Goal: Find specific page/section: Find specific page/section

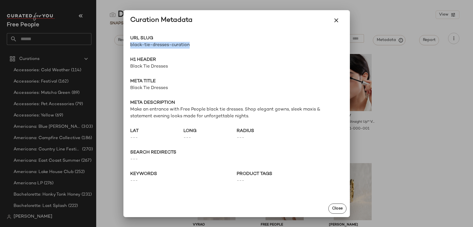
drag, startPoint x: 336, startPoint y: 20, endPoint x: 256, endPoint y: 26, distance: 80.7
click at [336, 20] on icon "button" at bounding box center [336, 20] width 7 height 7
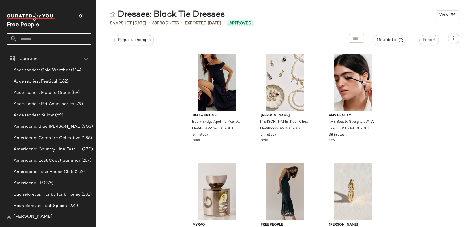
click at [28, 39] on input "text" at bounding box center [54, 39] width 75 height 12
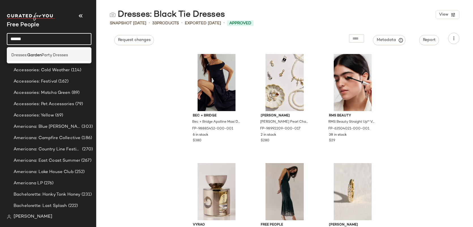
type input "******"
click at [35, 56] on b "Garden" at bounding box center [34, 55] width 14 height 6
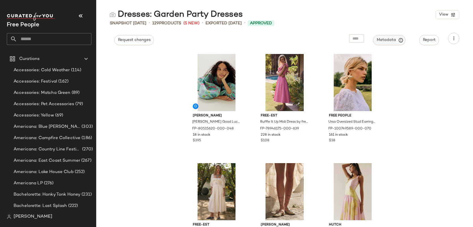
click at [382, 41] on span "Metadata" at bounding box center [390, 40] width 26 height 5
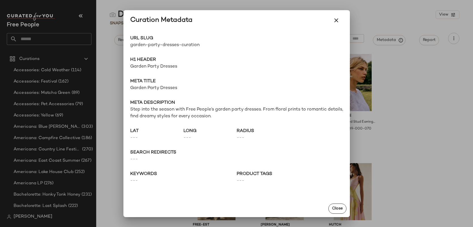
click at [192, 44] on span "garden-party-dresses-curation" at bounding box center [183, 45] width 107 height 7
copy div "garden-party-dresses-curation Go to Shop"
